Goal: Navigation & Orientation: Find specific page/section

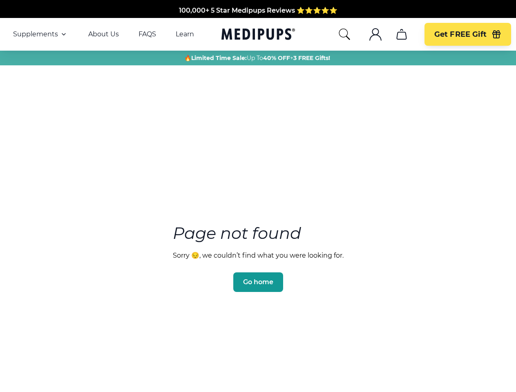
click at [258, 196] on section "Page not found Sorry 😔, we couldn’t find what you were looking for. Go home" at bounding box center [258, 239] width 516 height 314
click at [40, 34] on span "Supplements" at bounding box center [35, 34] width 45 height 8
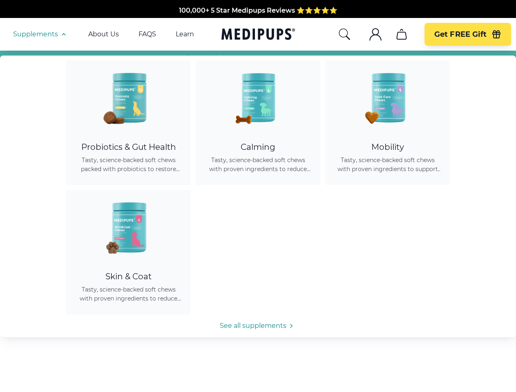
click at [63, 34] on icon "button" at bounding box center [64, 34] width 10 height 10
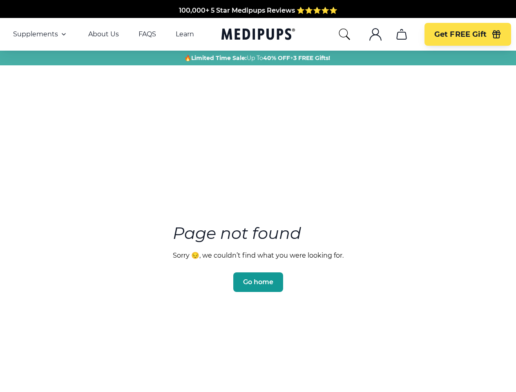
click at [344, 34] on icon "search" at bounding box center [344, 34] width 13 height 13
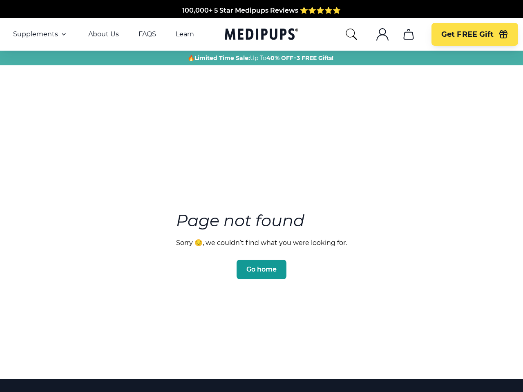
click at [376, 34] on icon ".cls-1{fill:none;stroke:currentColor;stroke-miterlimit:10;stroke-width:1.5px;}" at bounding box center [382, 34] width 13 height 13
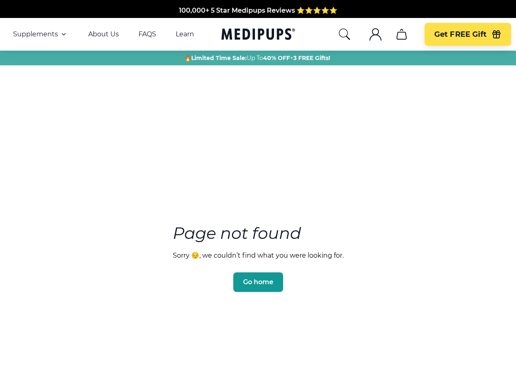
click at [401, 34] on icon "cart" at bounding box center [401, 34] width 13 height 13
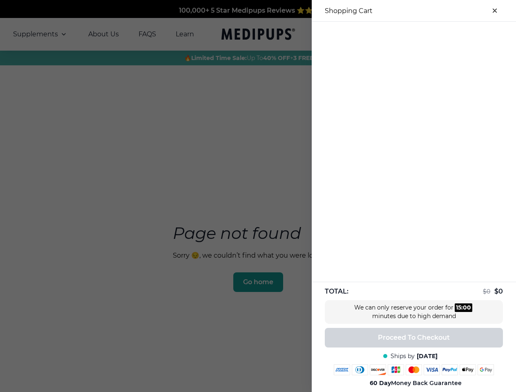
click at [401, 34] on div at bounding box center [258, 196] width 516 height 392
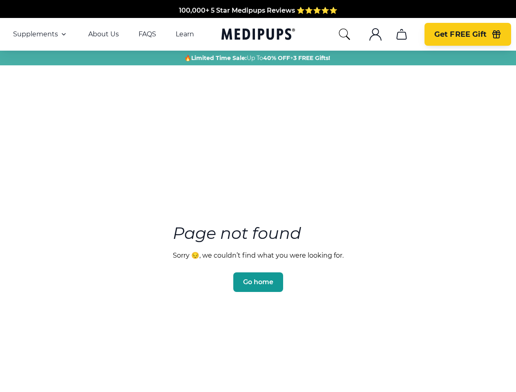
click at [467, 34] on span "Get FREE Gift" at bounding box center [460, 34] width 52 height 9
